Goal: Navigation & Orientation: Find specific page/section

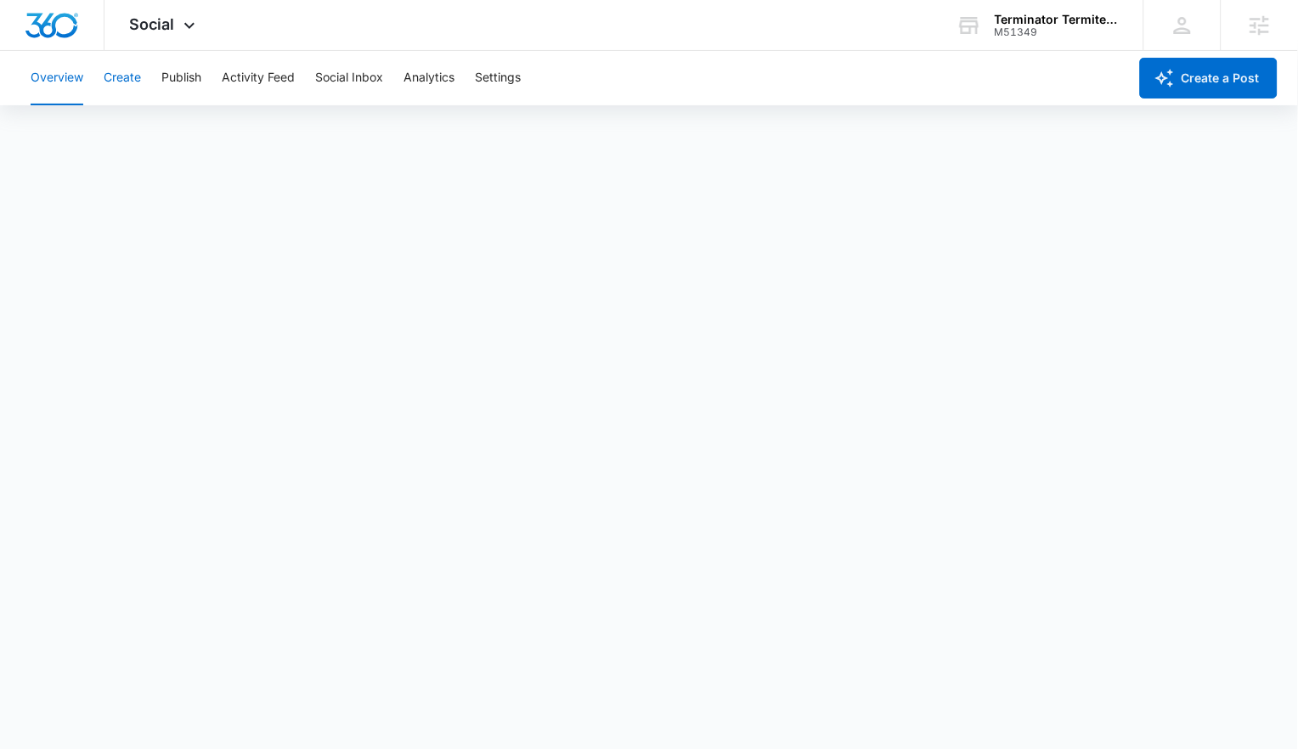
click at [142, 82] on div "Overview Create Publish Activity Feed Social Inbox Analytics Settings" at bounding box center [574, 78] width 1108 height 54
click at [128, 81] on button "Create" at bounding box center [122, 78] width 37 height 54
click at [175, 65] on button "Publish" at bounding box center [181, 78] width 40 height 54
click at [115, 85] on button "Create" at bounding box center [122, 78] width 37 height 54
click at [192, 137] on button "Approvals" at bounding box center [166, 130] width 57 height 48
